Goal: Transaction & Acquisition: Purchase product/service

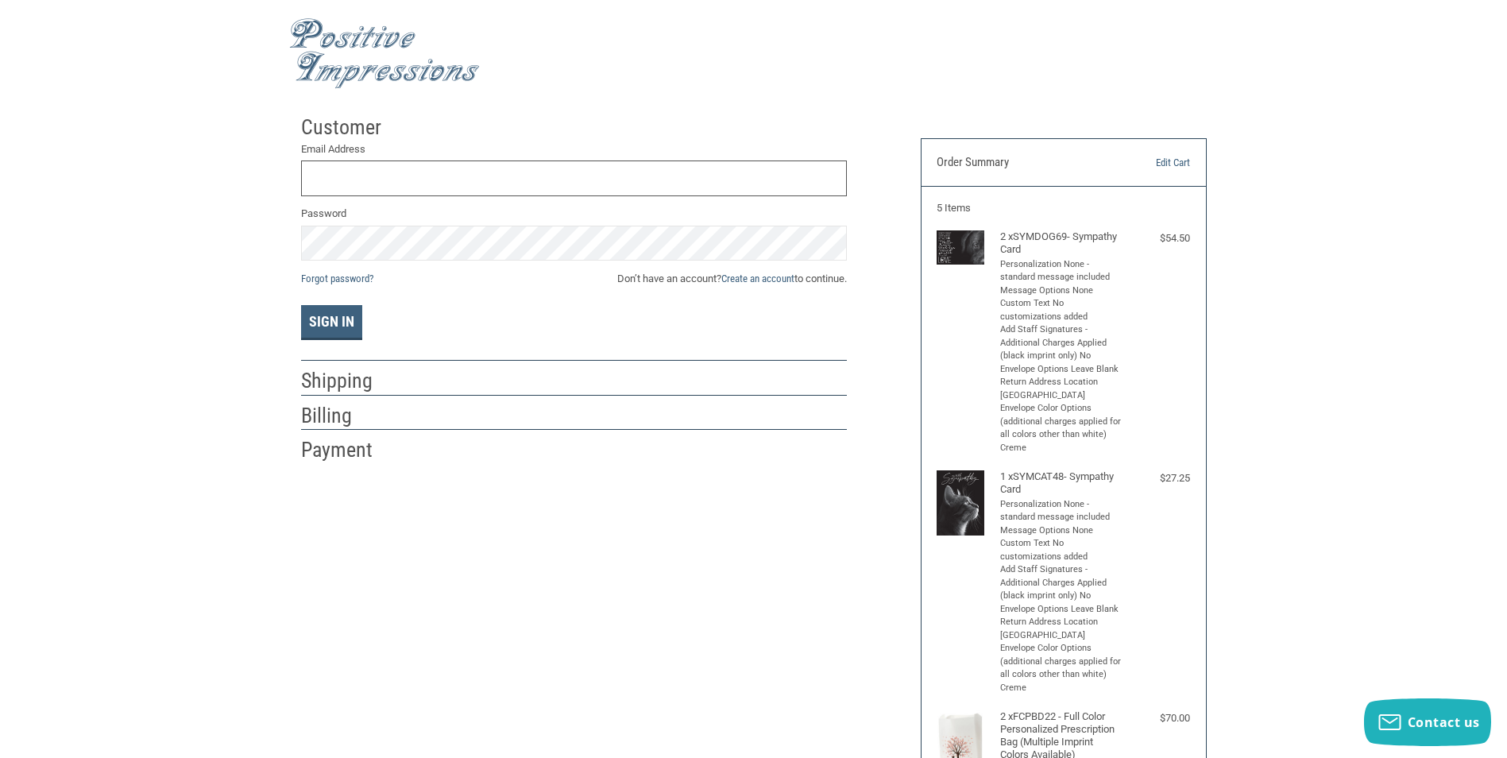
click at [701, 180] on input "Email Address" at bounding box center [574, 178] width 546 height 36
type input "[EMAIL_ADDRESS][DOMAIN_NAME]"
click at [680, 280] on span "Don’t have an account? Create an account to continue." at bounding box center [732, 279] width 230 height 16
click at [737, 280] on link "Create an account" at bounding box center [757, 278] width 73 height 12
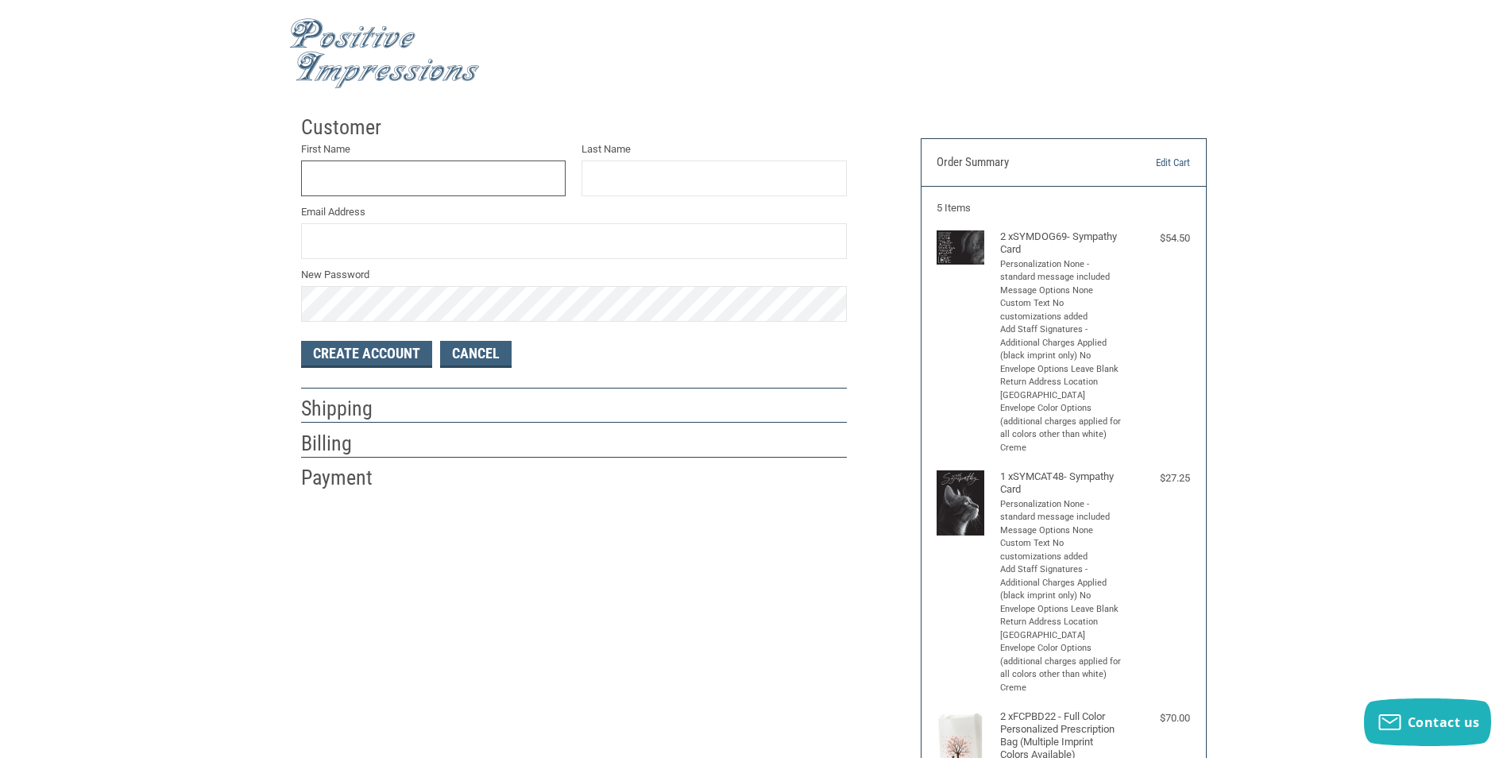
click at [414, 171] on input "First Name" at bounding box center [433, 178] width 265 height 36
type input "LAUREN"
type input "[PERSON_NAME]"
type input "[EMAIL_ADDRESS][DOMAIN_NAME]"
click at [415, 350] on button "Create Account" at bounding box center [366, 354] width 131 height 27
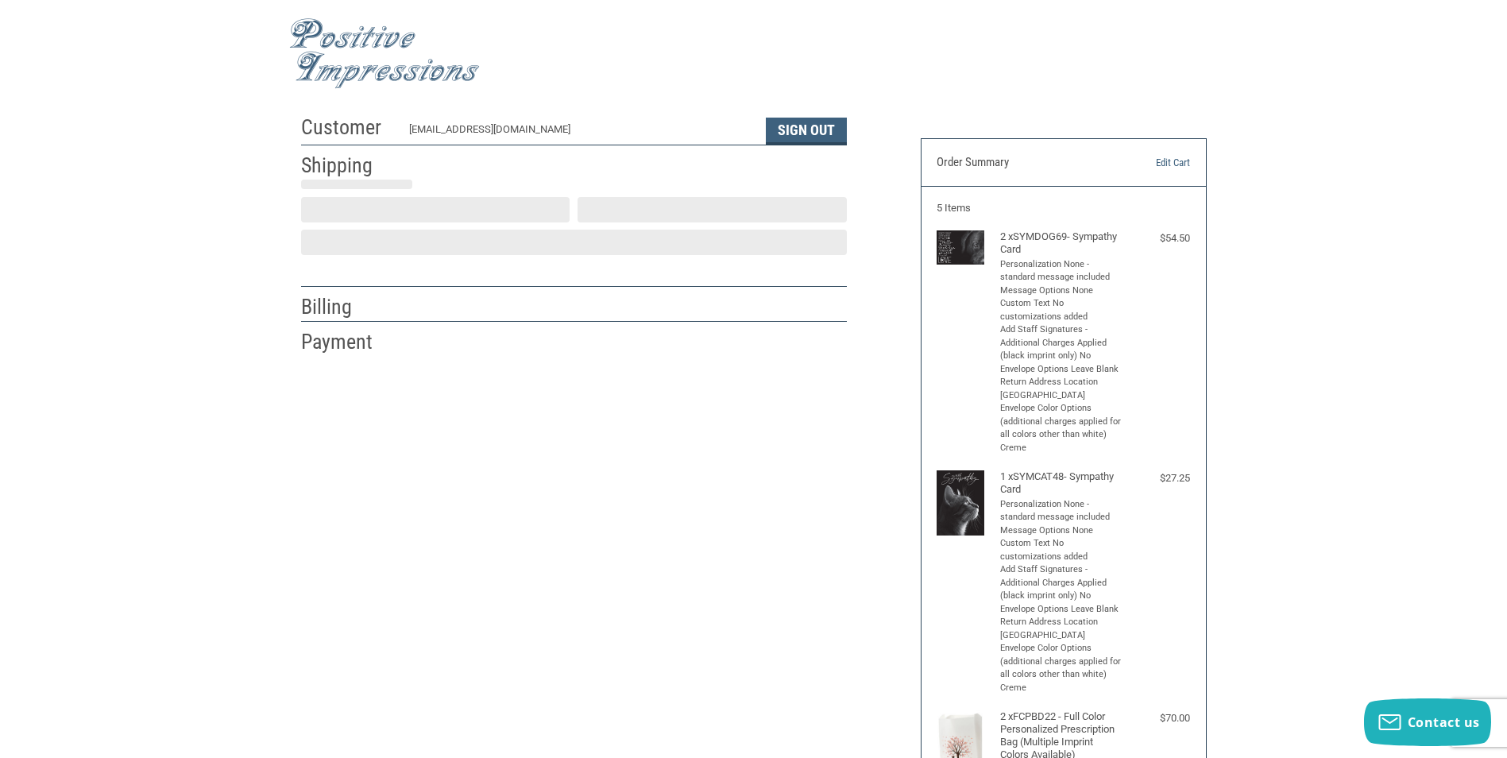
select select "US"
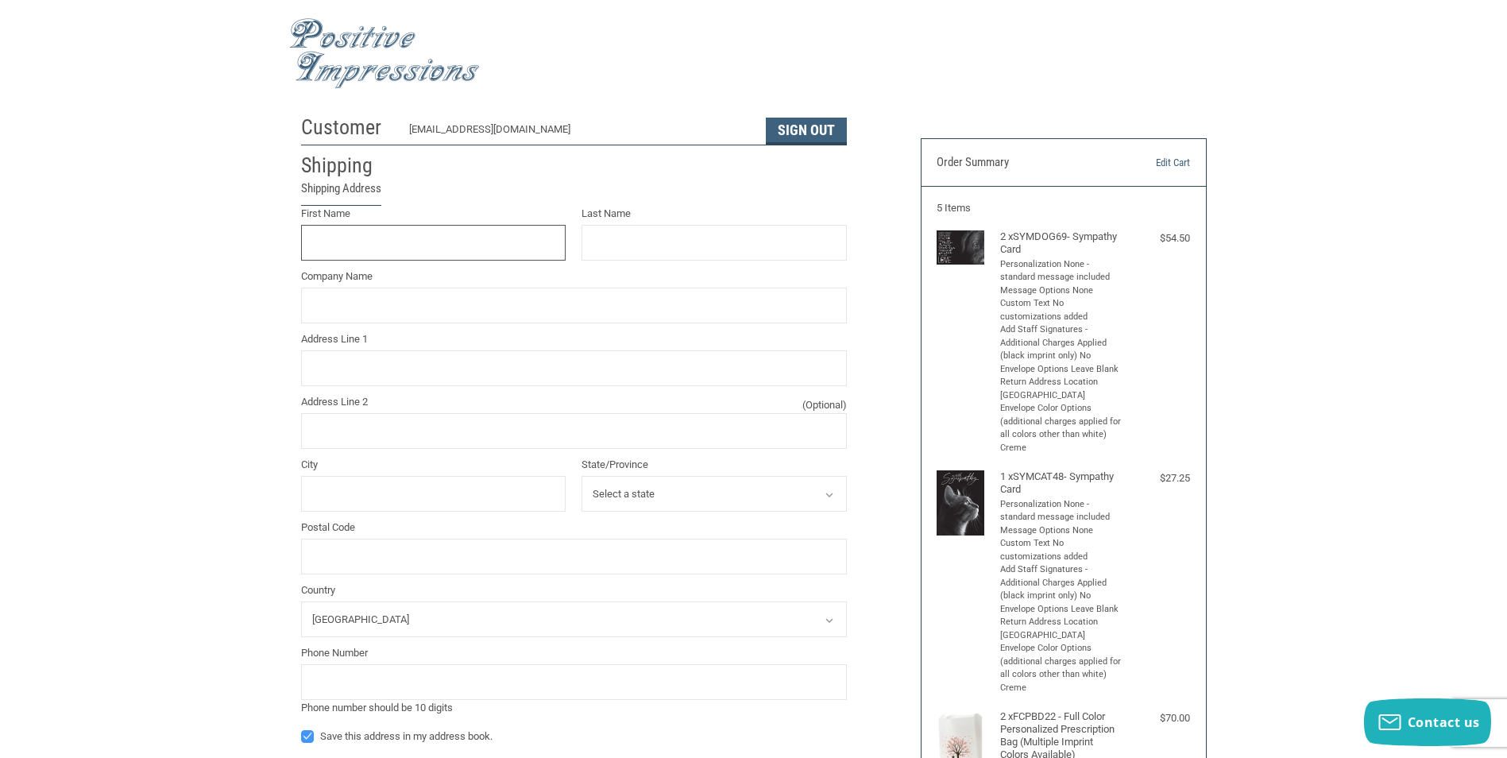
click at [404, 238] on input "First Name" at bounding box center [433, 243] width 265 height 36
type input "LAUREN"
type input "[PERSON_NAME]"
click at [509, 306] on input "Company Name" at bounding box center [574, 306] width 546 height 36
type input "Chewelah Veterinary Clinic"
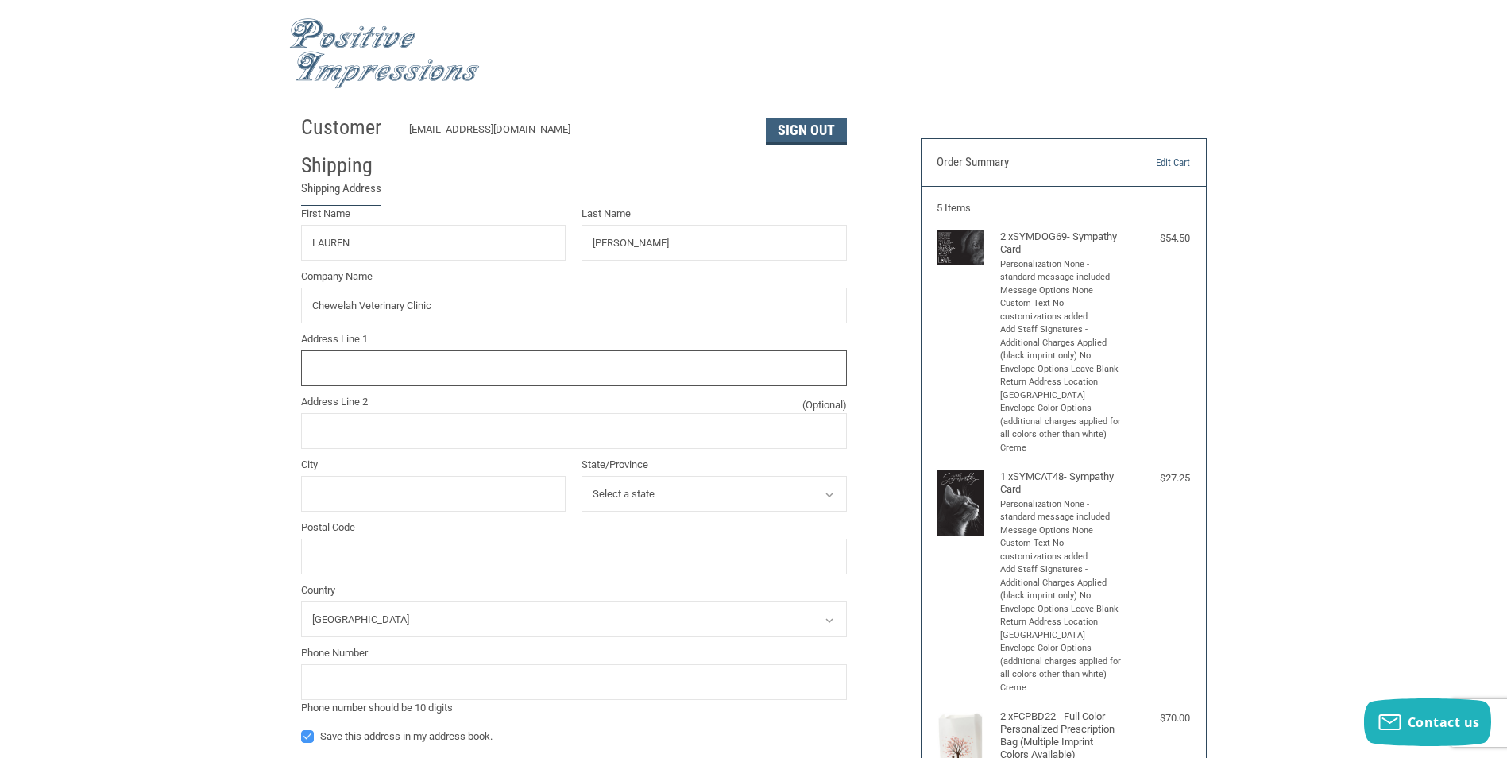
type input "[STREET_ADDRESS]"
type input "Chewelah Veterinary Clinic"
type input "Chewelah"
select select "WA"
type input "99109"
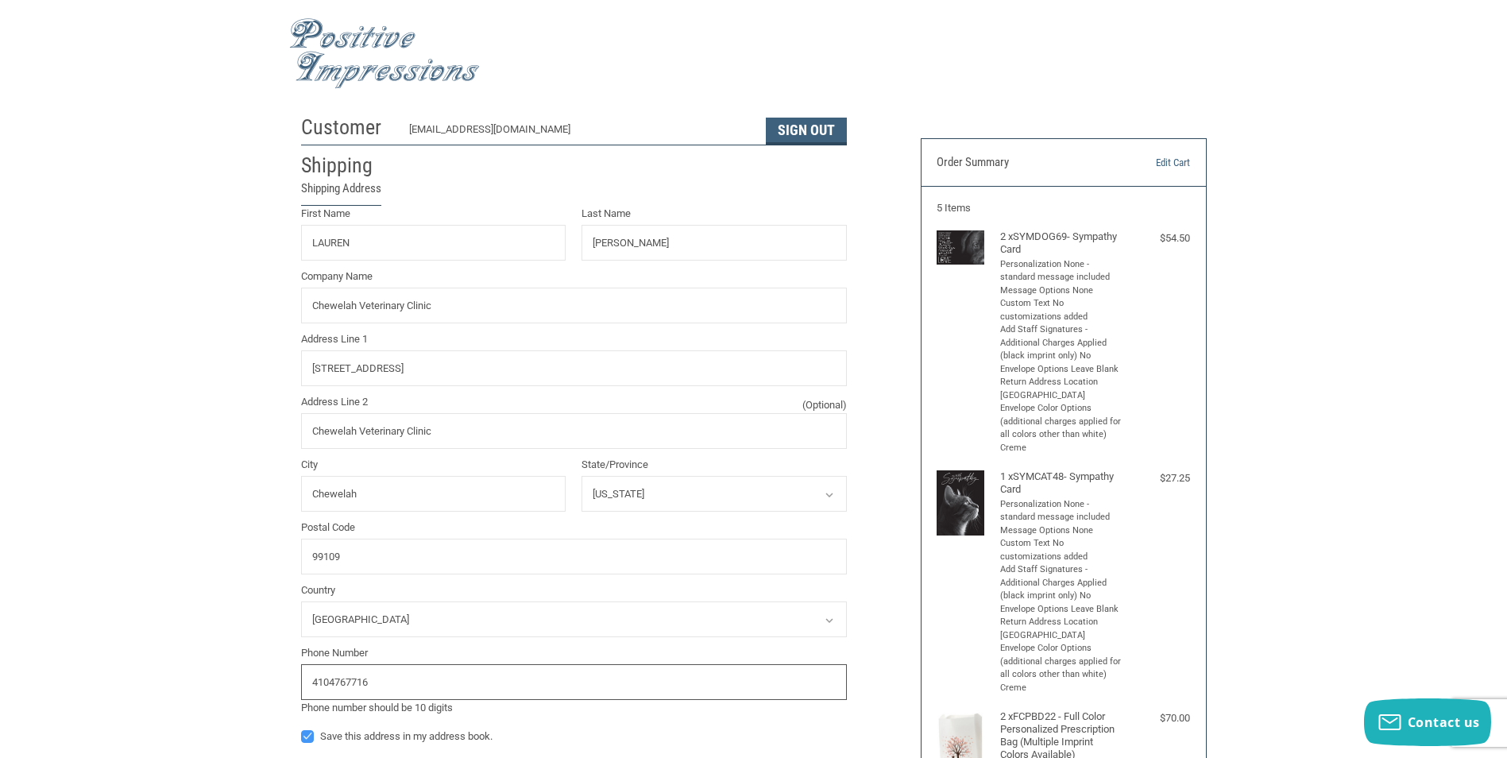
click at [603, 684] on input "4104767716" at bounding box center [574, 682] width 546 height 36
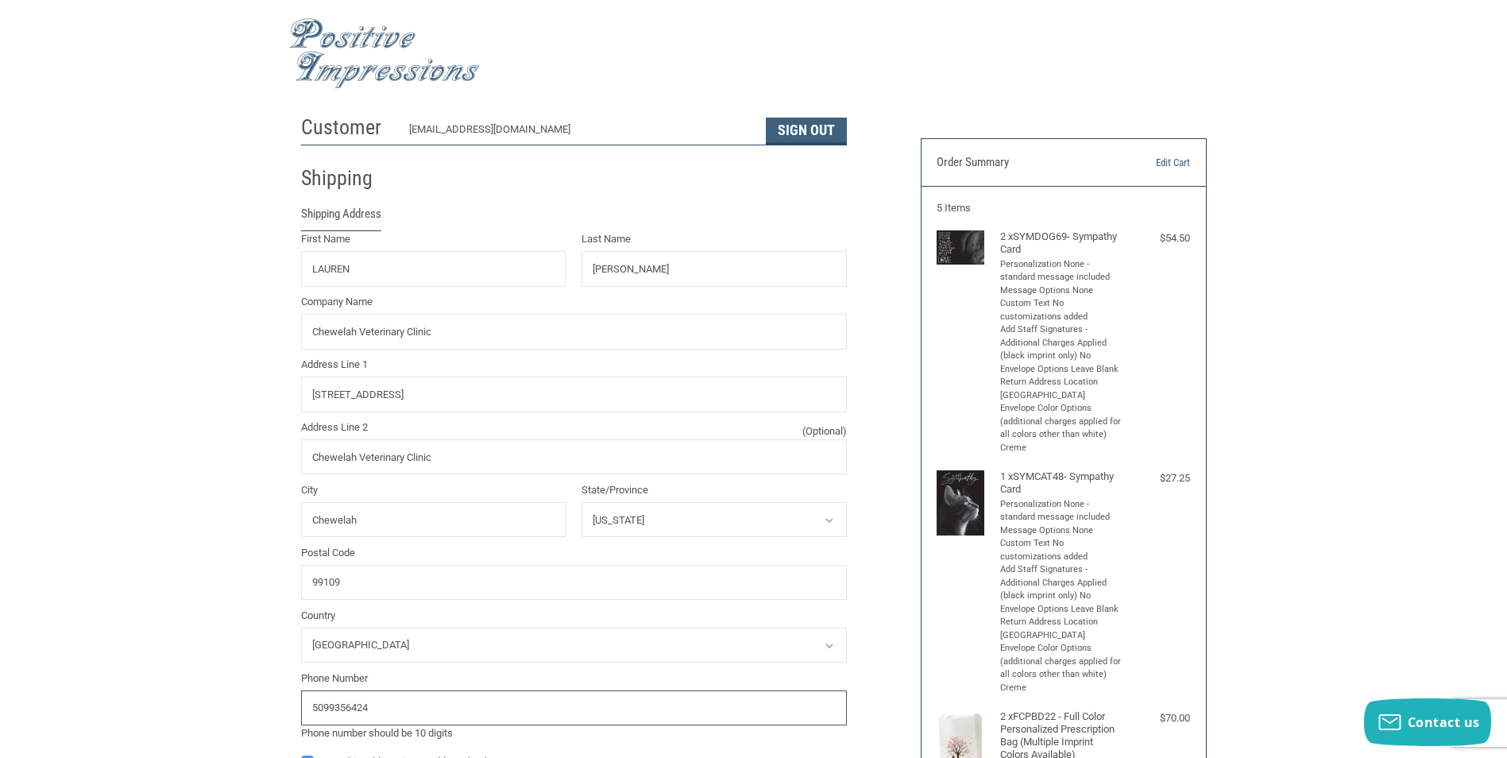
type input "5099356424"
click at [762, 594] on input "99109" at bounding box center [574, 583] width 546 height 36
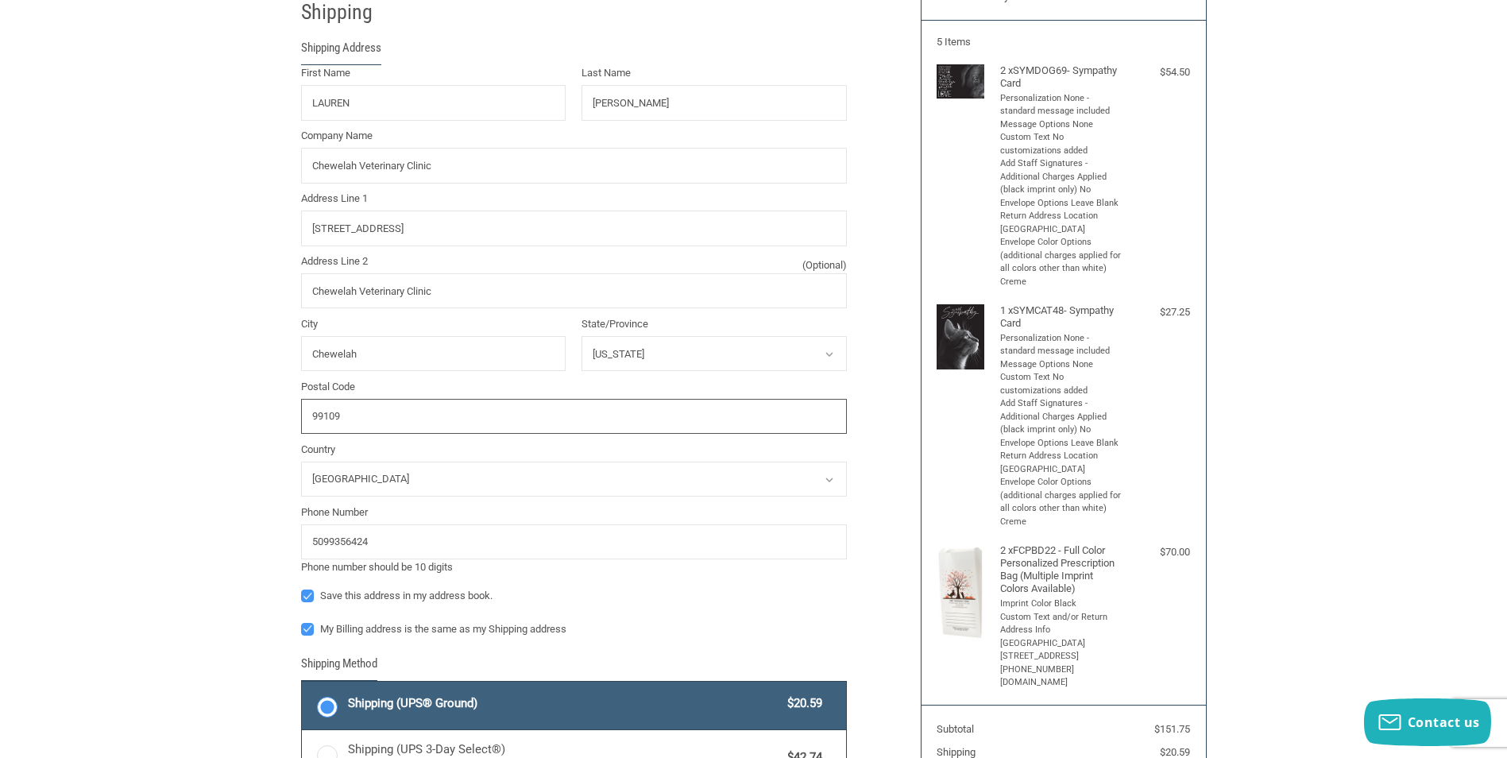
scroll to position [238, 0]
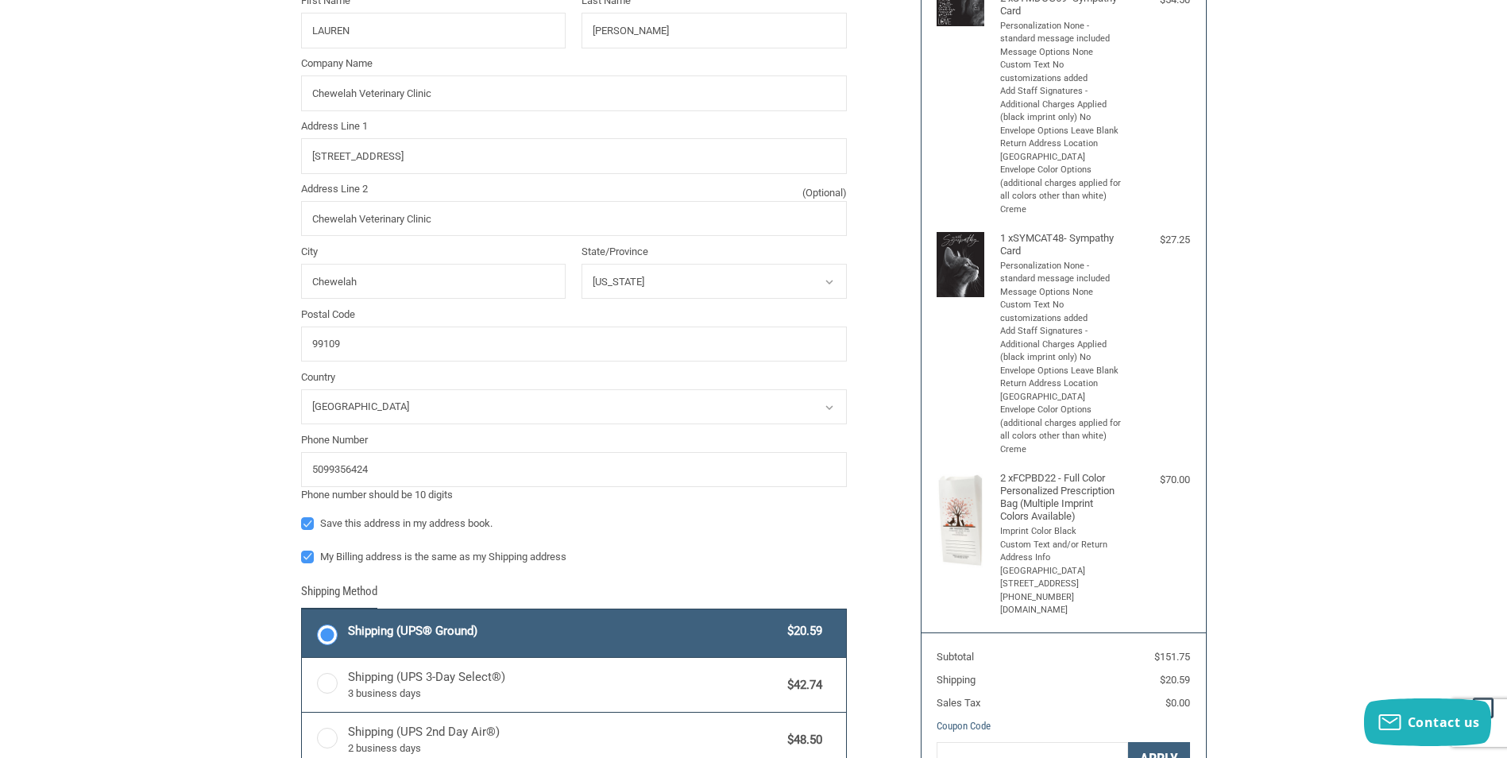
click at [122, 366] on div "Customer [EMAIL_ADDRESS][DOMAIN_NAME] Sign Out Shipping Shipping Address First …" at bounding box center [753, 451] width 1507 height 1165
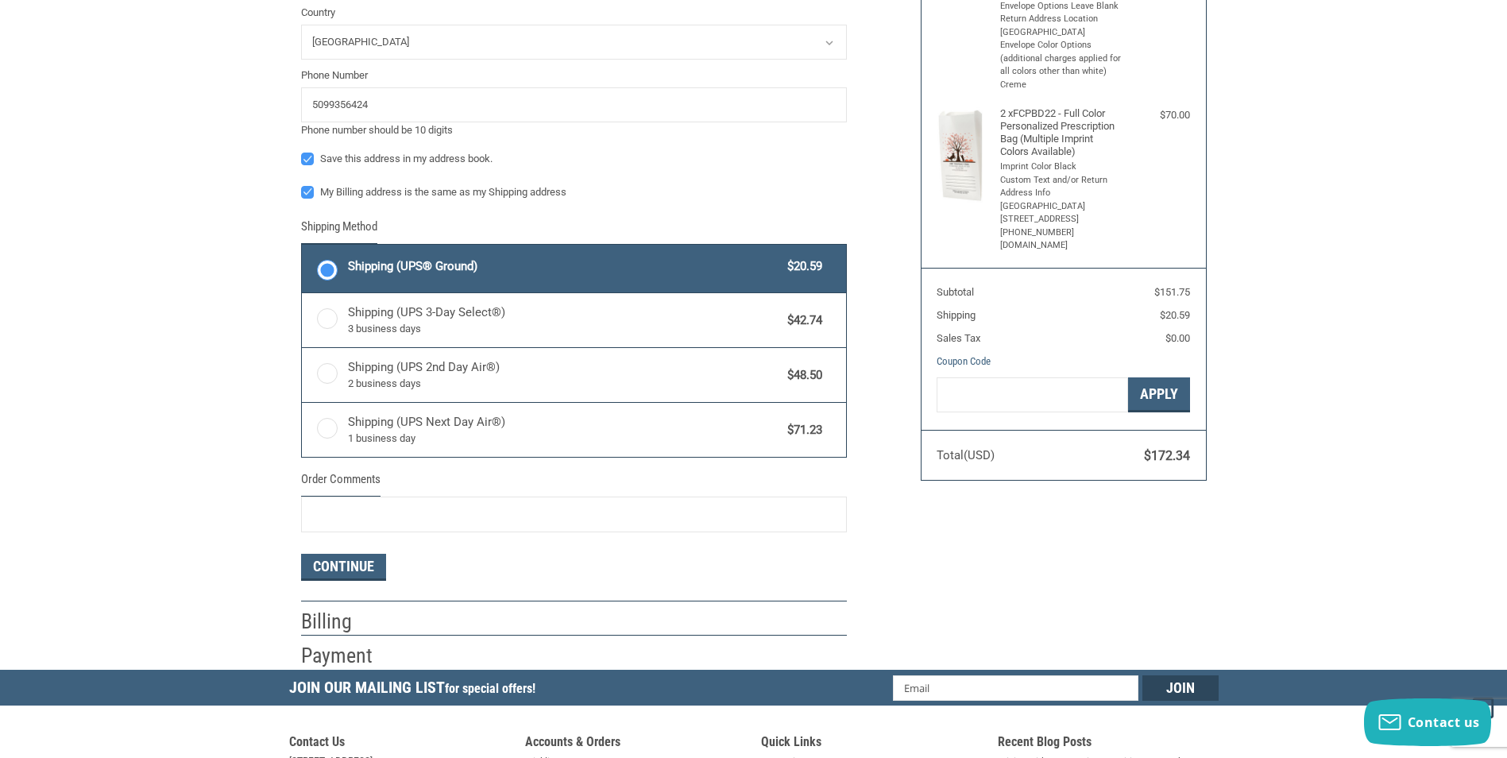
scroll to position [636, 0]
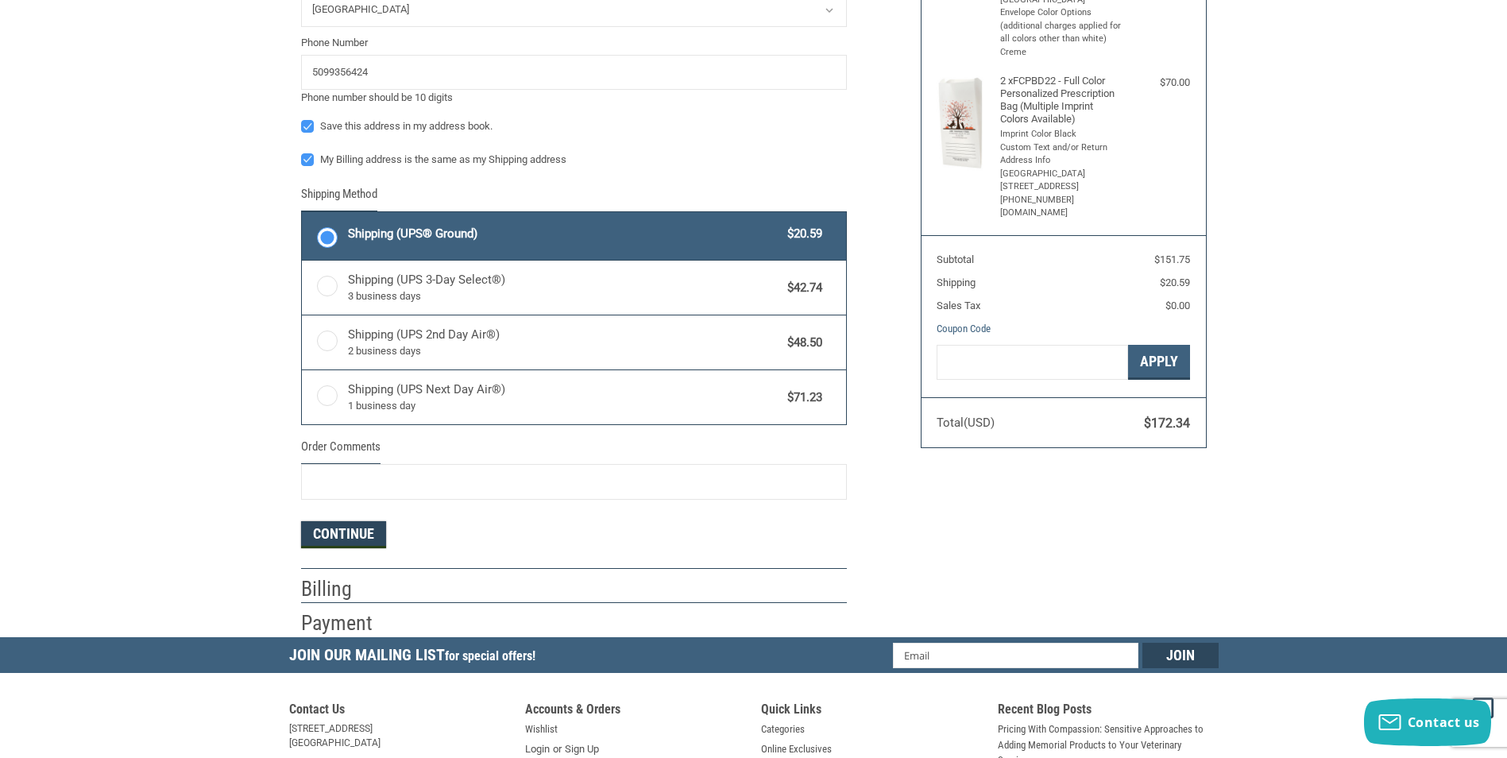
click at [349, 534] on button "Continue" at bounding box center [343, 534] width 85 height 27
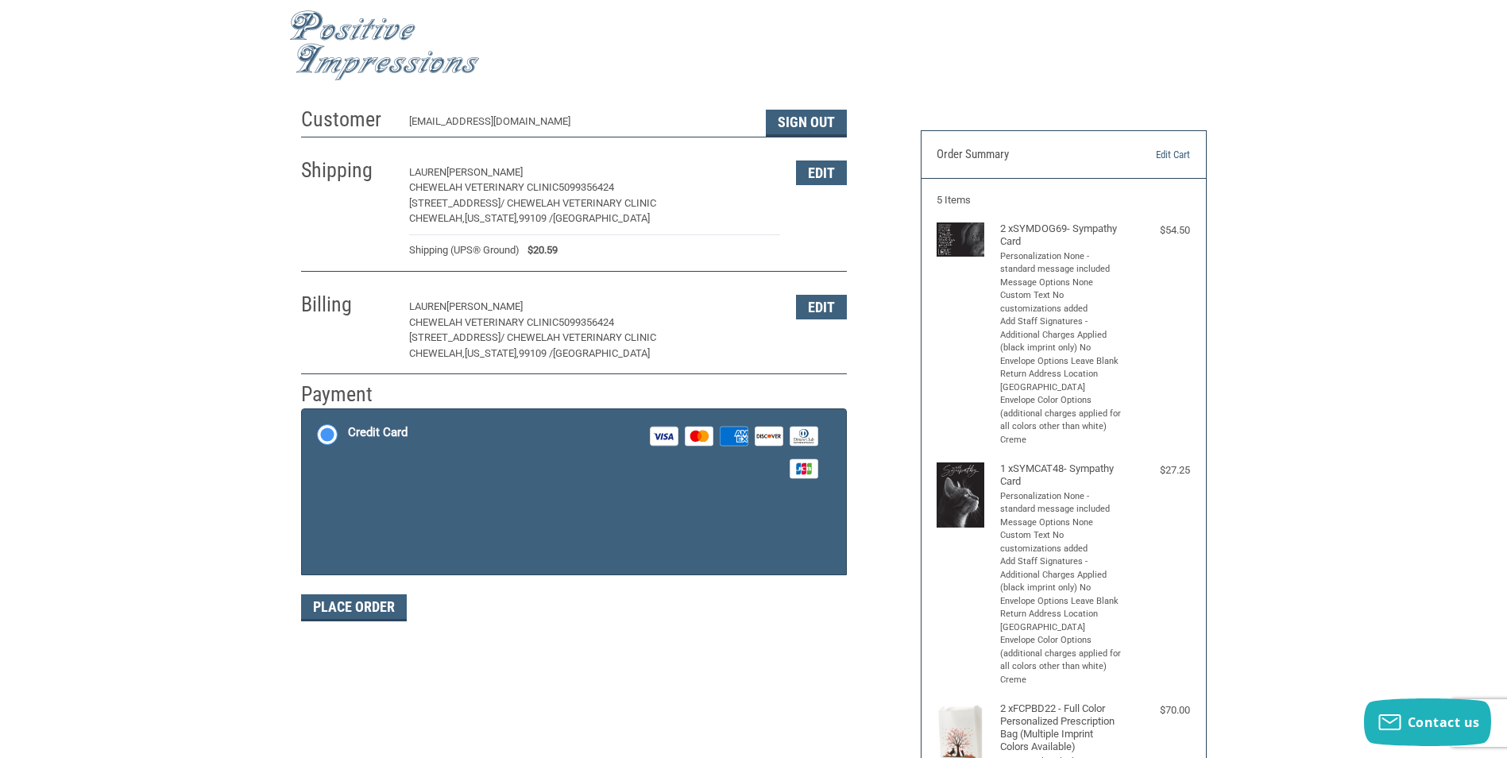
scroll to position [0, 0]
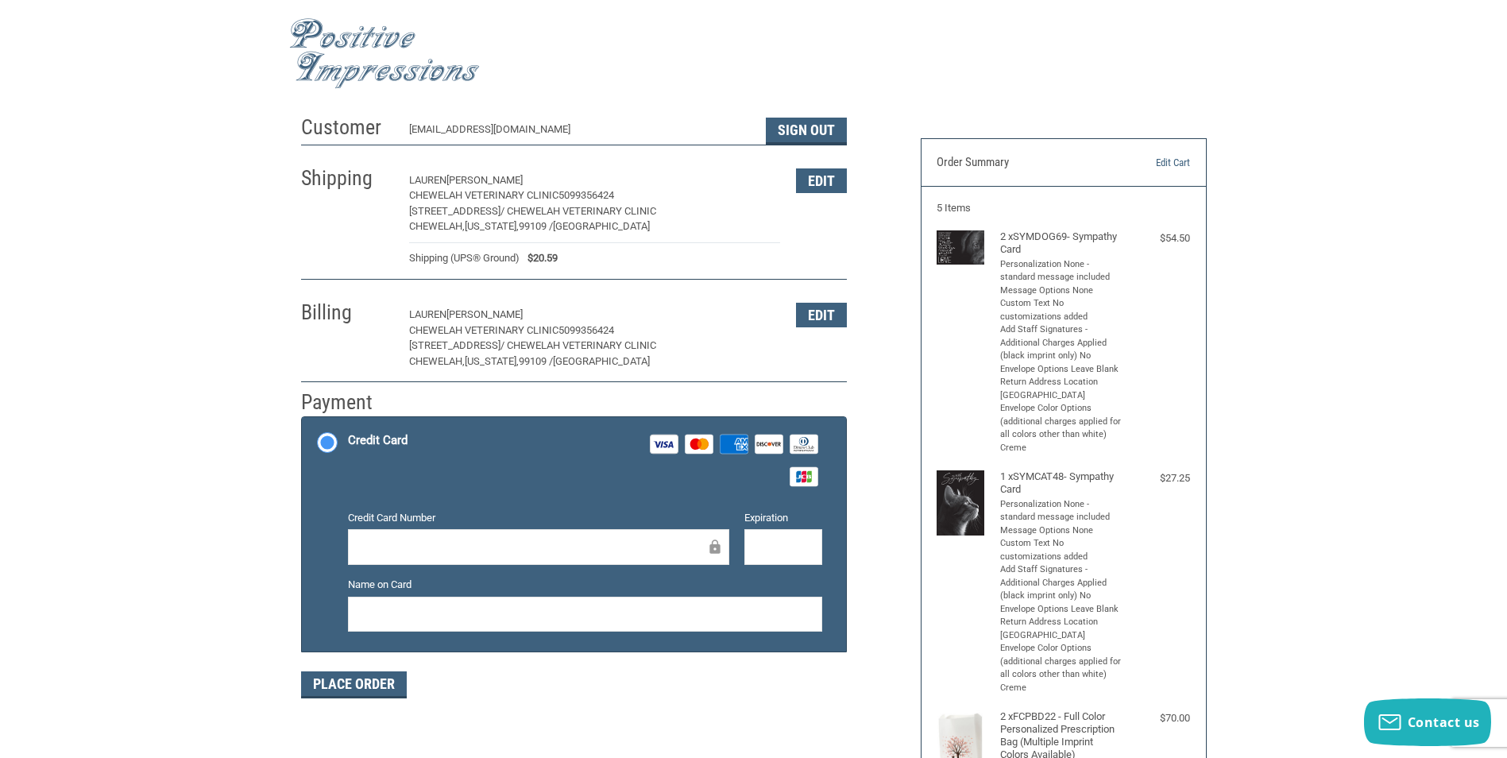
click at [379, 536] on div at bounding box center [538, 547] width 381 height 36
